Goal: Task Accomplishment & Management: Use online tool/utility

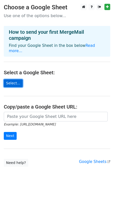
click at [15, 79] on link "Select..." at bounding box center [13, 83] width 19 height 8
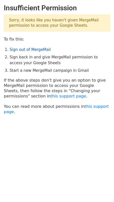
click at [38, 51] on link "Sign out of MergeMail" at bounding box center [30, 49] width 41 height 5
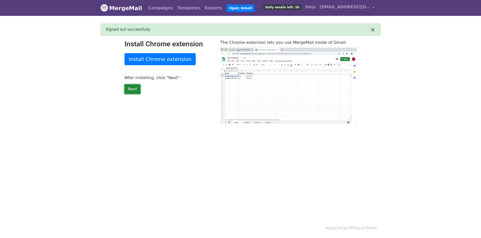
click at [132, 86] on link "Next" at bounding box center [132, 90] width 16 height 10
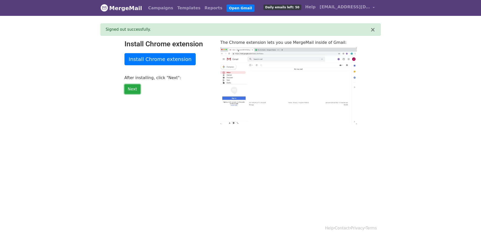
type input "7.86"
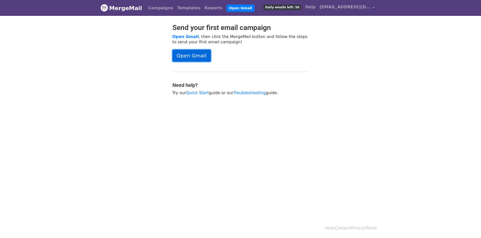
click at [200, 56] on link "Open Gmail" at bounding box center [191, 56] width 38 height 12
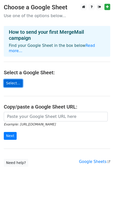
click at [15, 79] on link "Select..." at bounding box center [13, 83] width 19 height 8
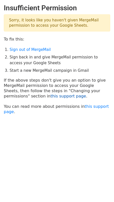
click at [50, 97] on link "this support page" at bounding box center [68, 96] width 36 height 5
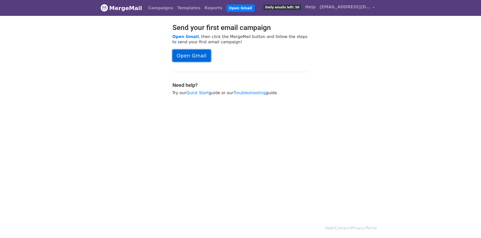
click at [203, 58] on link "Open Gmail" at bounding box center [191, 56] width 38 height 12
click at [366, 8] on span "hotdish.coldcuts@gmail.com" at bounding box center [344, 7] width 50 height 6
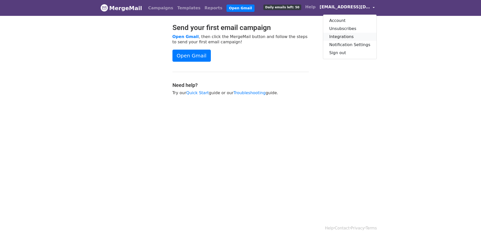
click at [353, 37] on link "Integrations" at bounding box center [349, 37] width 53 height 8
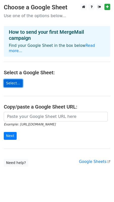
click at [12, 79] on link "Select..." at bounding box center [13, 83] width 19 height 8
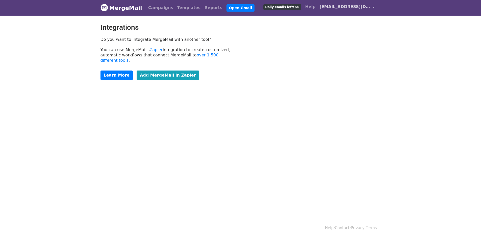
scroll to position [1, 0]
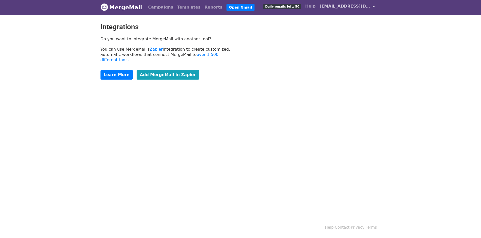
click at [339, 5] on span "hotdish.coldcuts@gmail.com" at bounding box center [344, 6] width 50 height 6
click at [342, 17] on link "Account" at bounding box center [349, 20] width 53 height 8
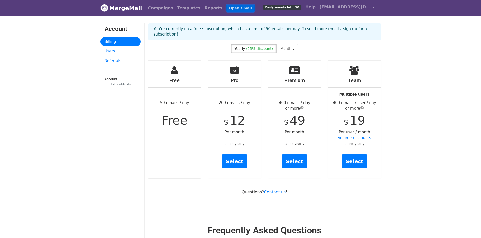
click at [231, 7] on link "Open Gmail" at bounding box center [240, 8] width 28 height 7
